Goal: Task Accomplishment & Management: Manage account settings

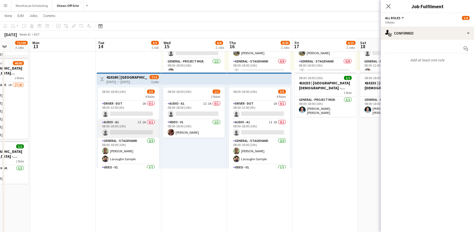
click at [119, 132] on app-card-role "Audio - A1 1I 1A 0/1 08:00-18:00 (10h) single-neutral-actions" at bounding box center [128, 128] width 61 height 19
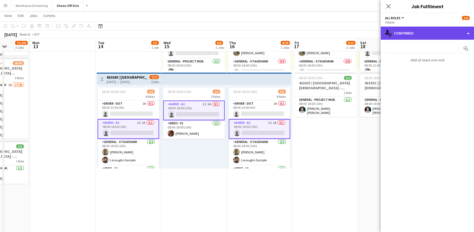
click at [433, 33] on div "single-neutral-actions-check-2 Confirmed" at bounding box center [427, 33] width 93 height 13
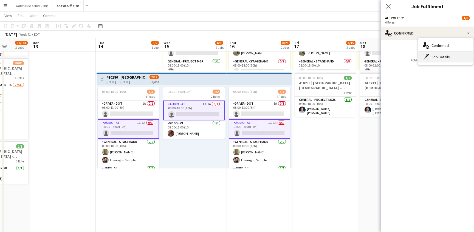
click at [439, 58] on div "pen-write Job Details" at bounding box center [445, 57] width 54 height 11
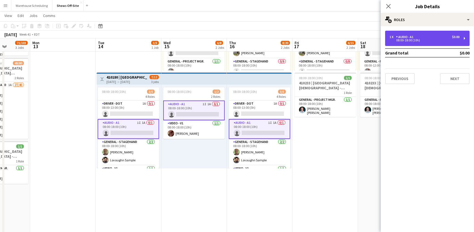
click at [426, 32] on div "1 x Audio - A1 $0.00 08:00-18:00 (10h)" at bounding box center [427, 38] width 84 height 15
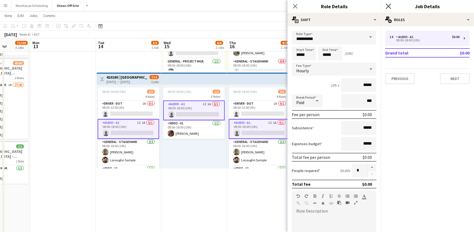
click at [386, 4] on icon "Close pop-in" at bounding box center [388, 6] width 5 height 5
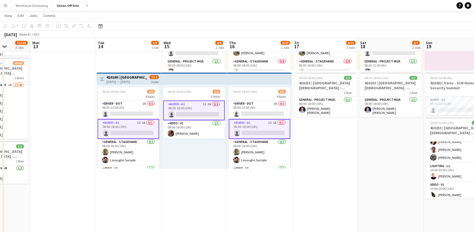
click at [200, 177] on app-date-cell "Toggle View 410246 | [US_STATE][GEOGRAPHIC_DATA]- Fall Concert [DATE] → [DATE] …" at bounding box center [194, 196] width 66 height 449
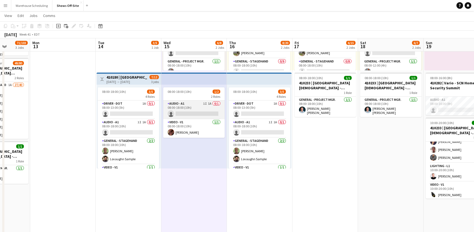
click at [196, 119] on app-card-role "Audio - A1 1I 1A 0/1 08:00-18:00 (10h) single-neutral-actions" at bounding box center [193, 110] width 61 height 19
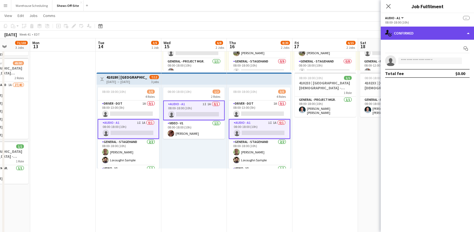
click at [408, 39] on div "single-neutral-actions-check-2 Confirmed" at bounding box center [427, 33] width 93 height 13
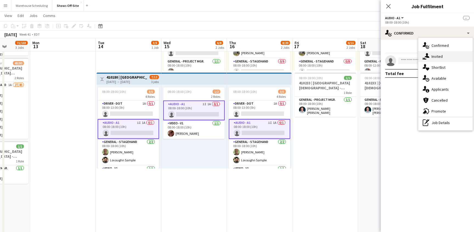
click at [432, 56] on div "single-neutral-actions-share-1 Invited" at bounding box center [445, 56] width 54 height 11
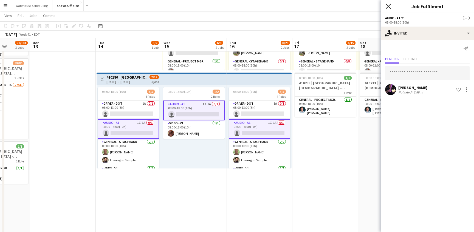
click at [388, 4] on icon "Close pop-in" at bounding box center [388, 6] width 5 height 5
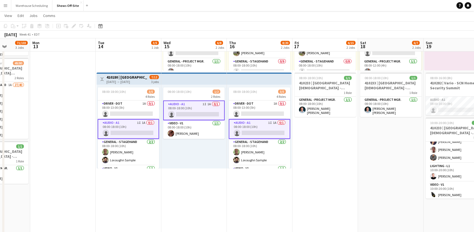
click at [326, 180] on app-date-cell "08:00-18:00 (10h) 5/14 7 Roles Audio - A1 [DATE] 08:00-18:00 (10h) [PERSON_NAME…" at bounding box center [325, 196] width 66 height 449
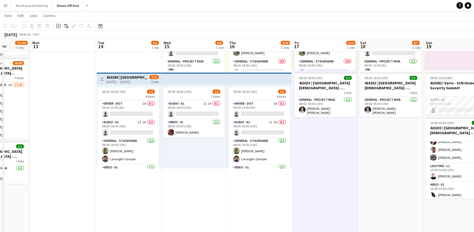
click at [326, 180] on app-date-cell "08:00-18:00 (10h) 5/14 7 Roles Audio - A1 [DATE] 08:00-18:00 (10h) [PERSON_NAME…" at bounding box center [325, 196] width 66 height 449
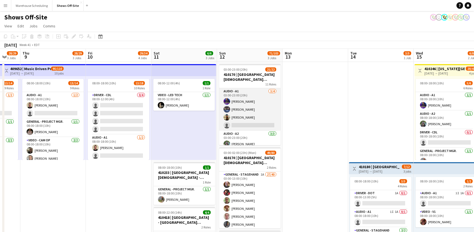
click at [259, 106] on app-card-role "Audio - A1 [DATE] 03:00-23:00 (20h) [PERSON_NAME] [PERSON_NAME] [PERSON_NAME] s…" at bounding box center [249, 109] width 61 height 43
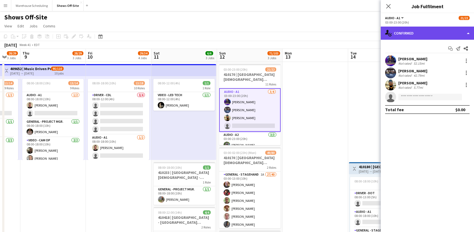
click at [434, 34] on div "single-neutral-actions-check-2 Confirmed" at bounding box center [427, 33] width 93 height 13
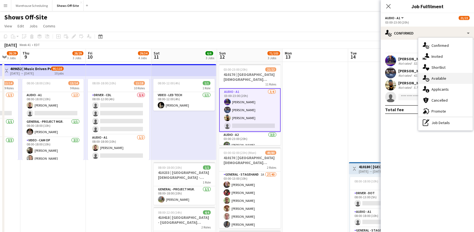
click at [438, 83] on div "single-neutral-actions-upload Available" at bounding box center [445, 78] width 54 height 11
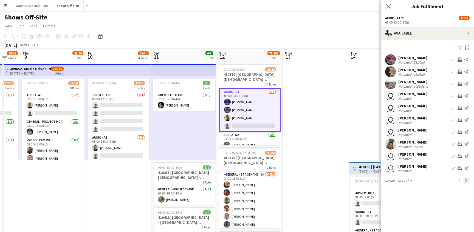
click at [466, 181] on app-icon "Next" at bounding box center [466, 181] width 4 height 4
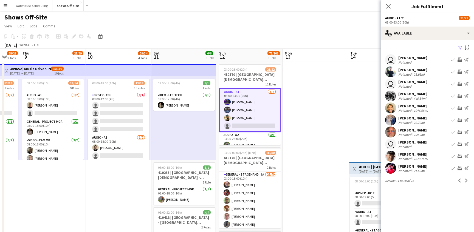
click at [466, 181] on app-icon "Next" at bounding box center [466, 181] width 4 height 4
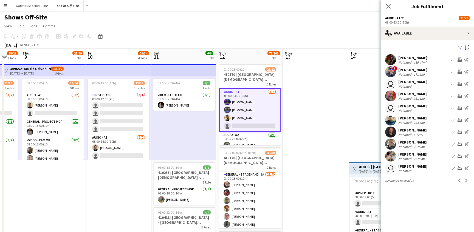
click at [466, 181] on app-icon "Next" at bounding box center [466, 181] width 4 height 4
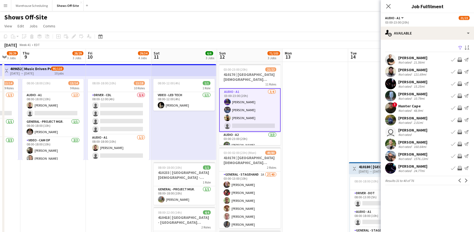
click at [466, 181] on app-icon "Next" at bounding box center [466, 181] width 4 height 4
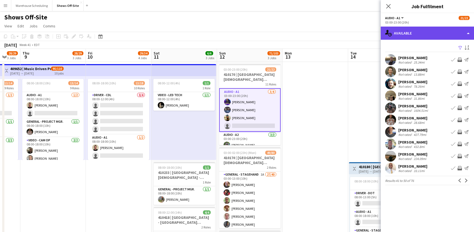
click at [406, 36] on div "single-neutral-actions-upload Available" at bounding box center [427, 33] width 93 height 13
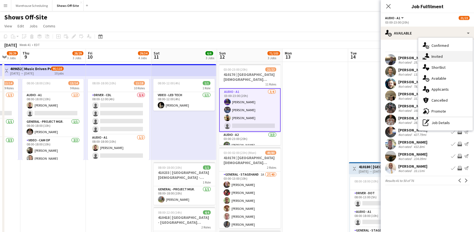
click at [432, 55] on div "single-neutral-actions-share-1 Invited" at bounding box center [445, 56] width 54 height 11
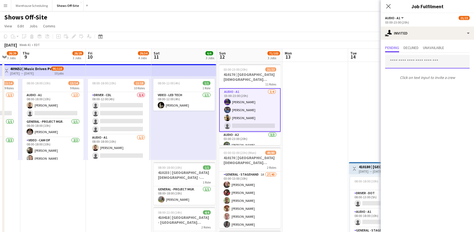
click at [406, 58] on input "text" at bounding box center [427, 62] width 84 height 14
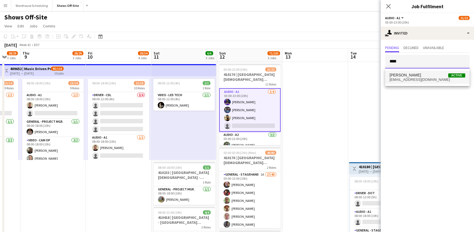
type input "****"
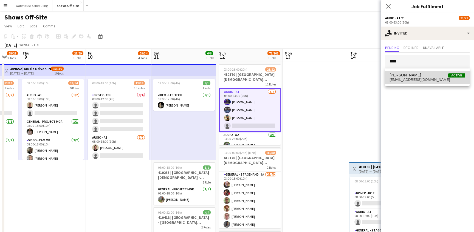
click at [423, 78] on span "[EMAIL_ADDRESS][DOMAIN_NAME]" at bounding box center [427, 80] width 76 height 4
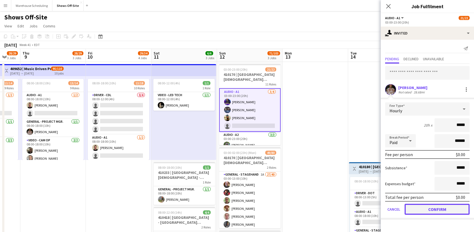
click at [428, 208] on button "Confirm" at bounding box center [436, 209] width 65 height 11
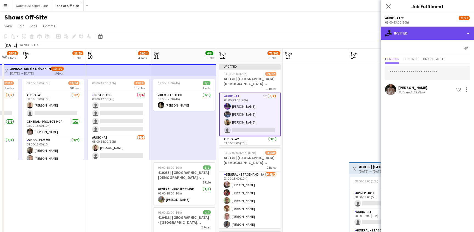
click at [423, 38] on div "single-neutral-actions-share-1 Invited" at bounding box center [427, 33] width 93 height 13
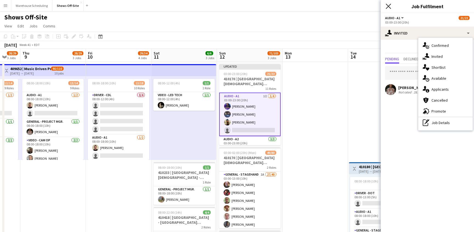
click at [388, 7] on icon at bounding box center [388, 6] width 5 height 5
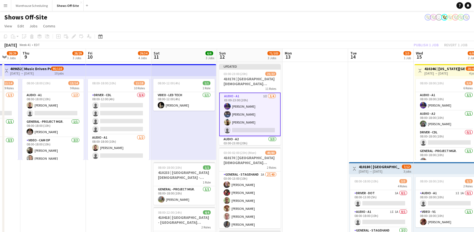
click at [452, 47] on div "Publish 1 job Revert 1 job" at bounding box center [440, 44] width 67 height 7
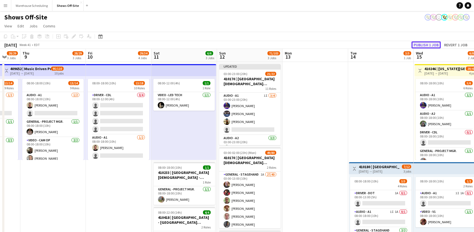
click at [430, 43] on button "Publish 1 job" at bounding box center [425, 44] width 29 height 7
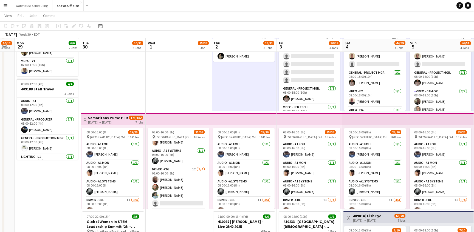
scroll to position [19, 0]
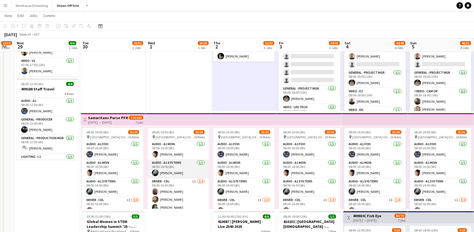
click at [177, 172] on app-card-role "Audio - A1 Systems [DATE] 08:00-16:00 (8h) [PERSON_NAME]" at bounding box center [178, 169] width 61 height 19
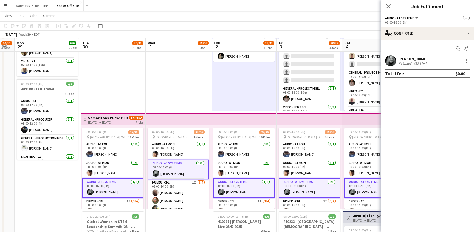
click at [390, 60] on app-user-avatar at bounding box center [390, 60] width 11 height 11
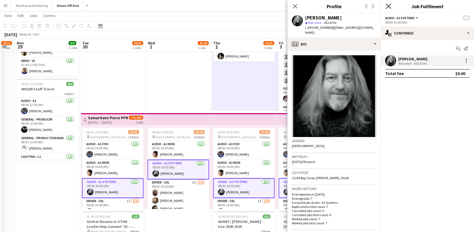
click at [386, 5] on icon "Close pop-in" at bounding box center [388, 6] width 5 height 5
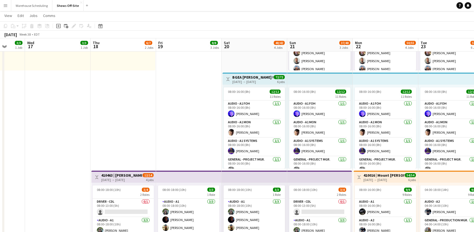
scroll to position [0, 0]
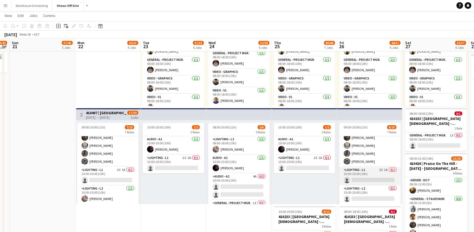
click at [364, 179] on app-card-role "Lighting - L1 2I 1A 0/1 10:00-20:00 (10h) single-neutral-actions" at bounding box center [369, 176] width 61 height 19
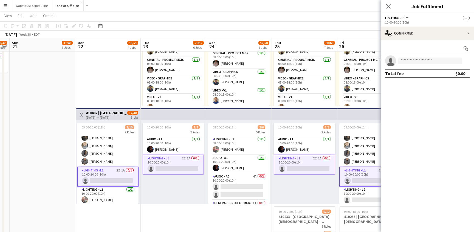
click at [364, 177] on app-card-role "Lighting - L1 2I 1A 0/1 10:00-20:00 (10h) single-neutral-actions" at bounding box center [369, 177] width 61 height 20
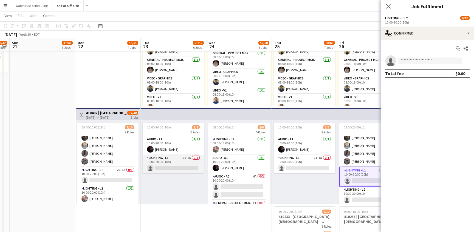
click at [162, 157] on app-card-role "Lighting - L1 2I 1A 0/1 10:00-20:00 (10h) single-neutral-actions" at bounding box center [173, 164] width 61 height 19
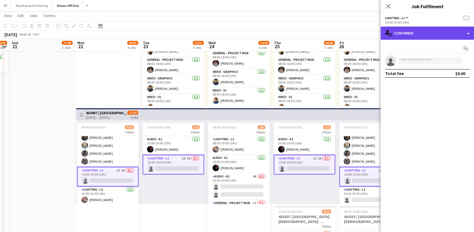
click at [421, 35] on div "single-neutral-actions-check-2 Confirmed" at bounding box center [427, 33] width 93 height 13
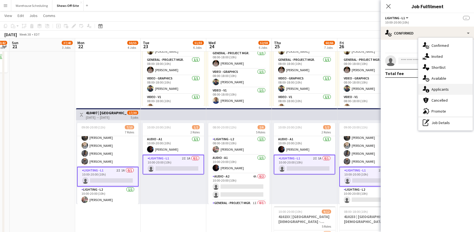
click at [443, 89] on div "single-neutral-actions-information Applicants" at bounding box center [445, 89] width 54 height 11
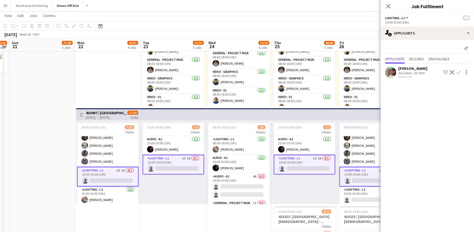
click at [390, 70] on app-user-avatar at bounding box center [390, 72] width 11 height 11
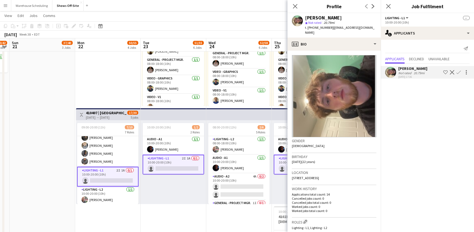
drag, startPoint x: 353, startPoint y: 18, endPoint x: 305, endPoint y: 18, distance: 48.3
click at [305, 18] on div "[PERSON_NAME]" at bounding box center [340, 17] width 71 height 5
copy div "[PERSON_NAME]"
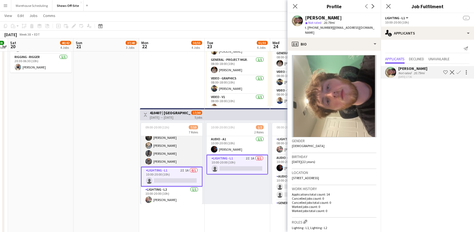
scroll to position [87, 0]
click at [401, 147] on mat-expansion-panel "users2 Applicants Send notification Applicants Declined Unavailable [PERSON_NAM…" at bounding box center [427, 136] width 93 height 192
